Goal: Information Seeking & Learning: Learn about a topic

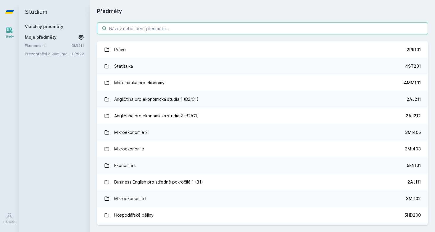
click at [206, 30] on input "search" at bounding box center [262, 28] width 331 height 12
paste input "1FU491"
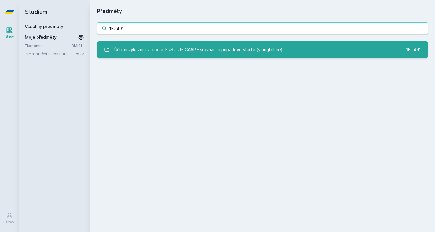
type input "1FU491"
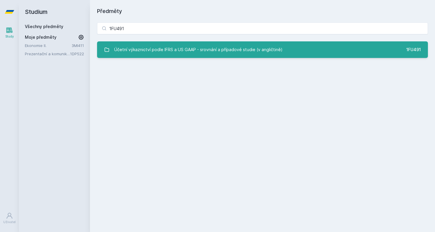
click at [202, 51] on div "Účetní výkaznictví podle IFRS a US GAAP - srovnání a případové studie (v anglič…" at bounding box center [198, 50] width 168 height 12
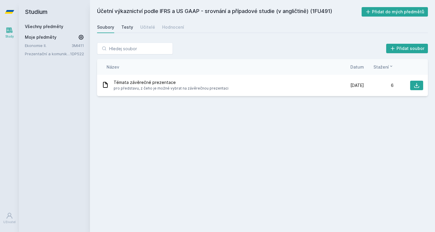
click at [126, 30] on link "Testy" at bounding box center [127, 27] width 12 height 12
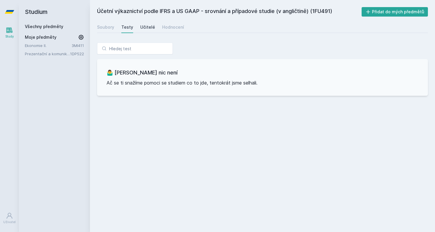
click at [147, 28] on div "Učitelé" at bounding box center [147, 27] width 15 height 6
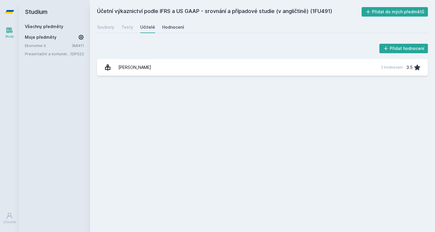
click at [171, 28] on div "Hodnocení" at bounding box center [173, 27] width 22 height 6
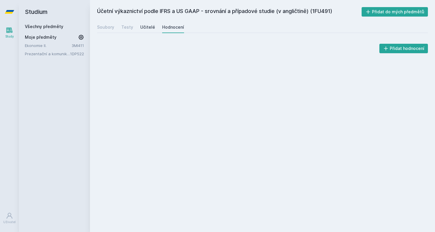
click at [149, 28] on div "Učitelé" at bounding box center [147, 27] width 15 height 6
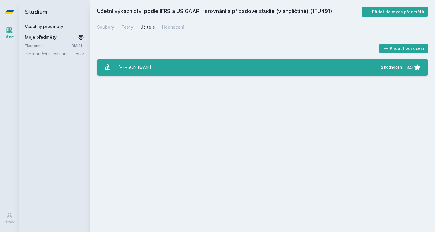
click at [163, 67] on link "Roe Jana 2 hodnocení 3.5" at bounding box center [262, 67] width 331 height 17
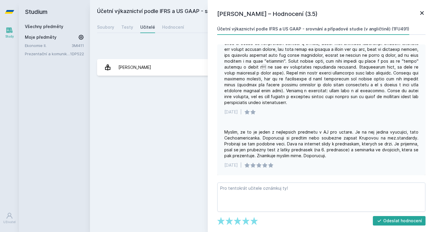
scroll to position [23, 0]
click at [423, 13] on icon at bounding box center [422, 12] width 7 height 7
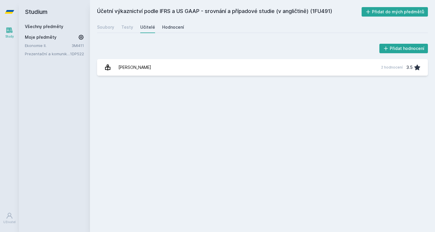
click at [164, 28] on div "Hodnocení" at bounding box center [173, 27] width 22 height 6
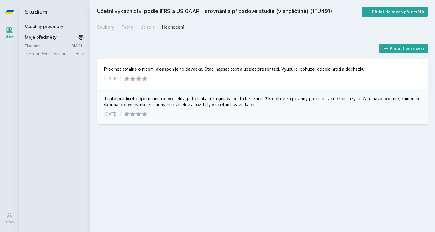
click at [36, 12] on h2 "Studium" at bounding box center [54, 12] width 59 height 24
click at [36, 24] on link "Všechny předměty" at bounding box center [44, 26] width 38 height 5
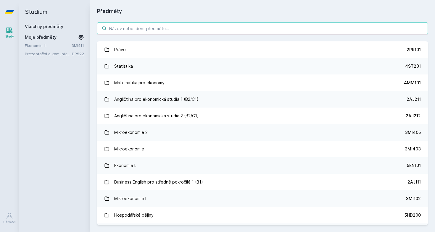
click at [144, 33] on input "search" at bounding box center [262, 28] width 331 height 12
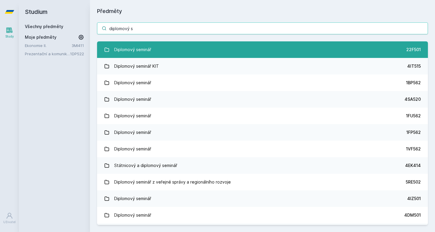
type input "diplomový s"
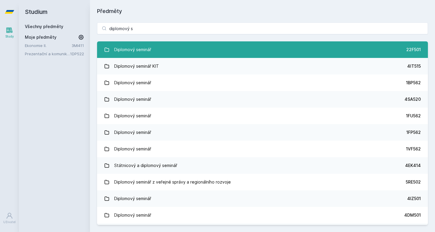
click at [132, 49] on div "Diplomový seminář" at bounding box center [132, 50] width 37 height 12
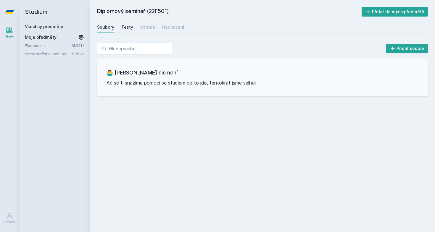
click at [129, 26] on div "Testy" at bounding box center [127, 27] width 12 height 6
click at [142, 27] on div "Učitelé" at bounding box center [147, 27] width 15 height 6
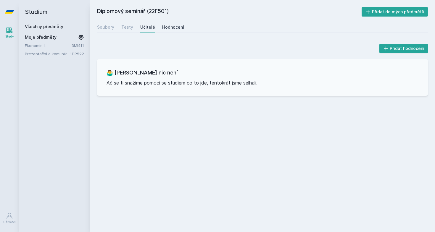
click at [168, 24] on div "Hodnocení" at bounding box center [173, 27] width 22 height 6
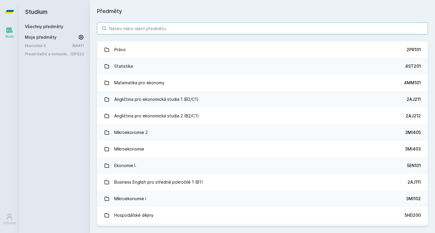
click at [248, 25] on input "search" at bounding box center [262, 28] width 331 height 12
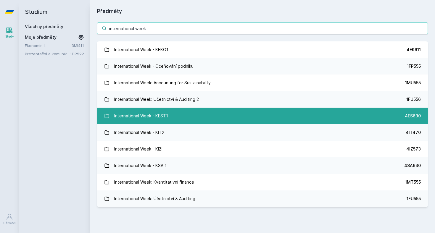
type input "international week"
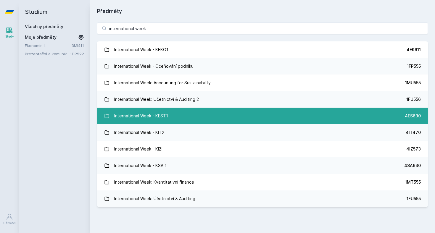
click at [155, 111] on div "International Week - KEST1" at bounding box center [141, 116] width 54 height 12
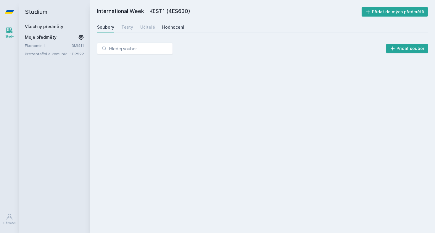
click at [165, 27] on div "Hodnocení" at bounding box center [173, 27] width 22 height 6
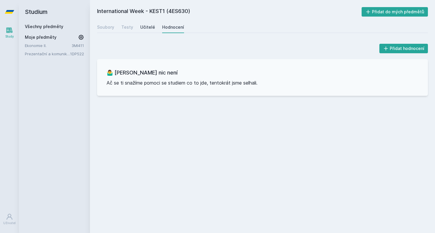
click at [146, 27] on div "Učitelé" at bounding box center [147, 27] width 15 height 6
click at [121, 26] on div "Testy" at bounding box center [127, 27] width 12 height 6
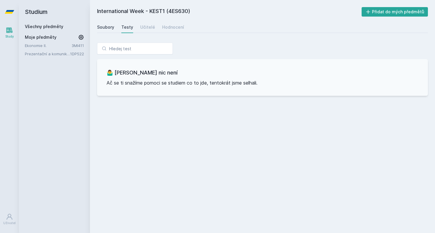
click at [109, 24] on link "Soubory" at bounding box center [105, 27] width 17 height 12
click at [38, 28] on link "Všechny předměty" at bounding box center [44, 26] width 38 height 5
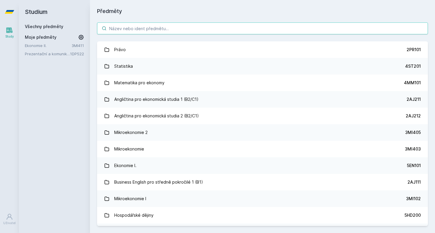
click at [146, 24] on input "search" at bounding box center [262, 28] width 331 height 12
paste input "1VF555"
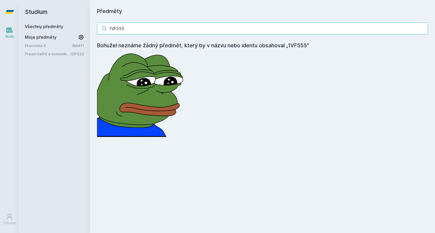
click at [139, 30] on input "1VF555" at bounding box center [262, 28] width 331 height 12
paste input "BP"
click at [166, 26] on input "1BP555" at bounding box center [262, 28] width 331 height 12
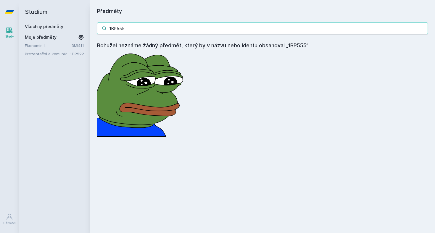
click at [166, 26] on input "1BP555" at bounding box center [262, 28] width 331 height 12
paste input "MT"
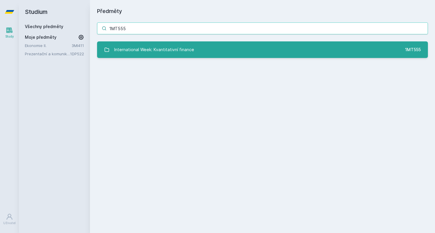
type input "1MT555"
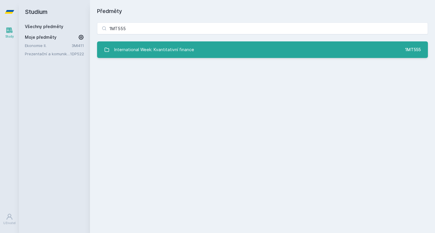
click at [168, 46] on div "International Week: Kvantitativní finance" at bounding box center [154, 50] width 80 height 12
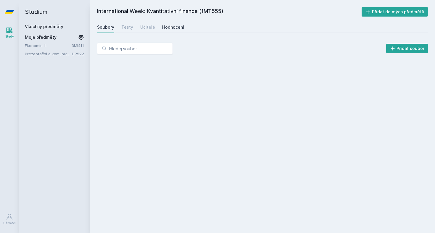
click at [167, 31] on link "Hodnocení" at bounding box center [173, 27] width 22 height 12
